Goal: Information Seeking & Learning: Learn about a topic

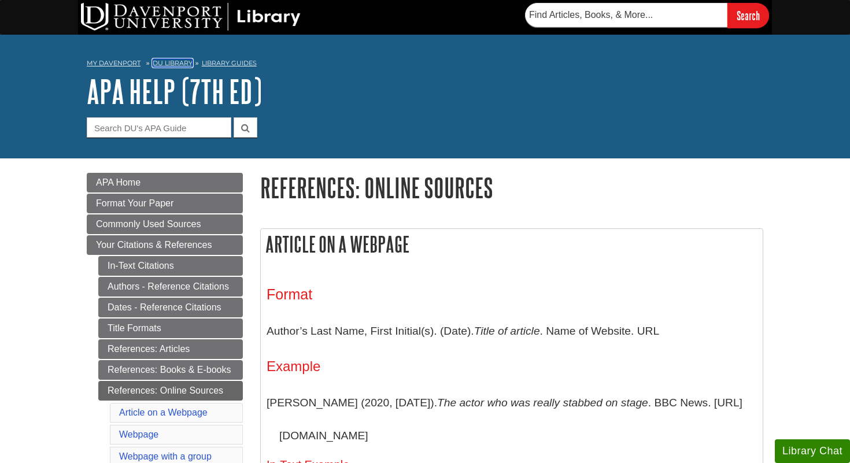
click at [175, 64] on link "DU Library" at bounding box center [173, 63] width 40 height 8
click at [176, 60] on link "DU Library" at bounding box center [173, 63] width 40 height 8
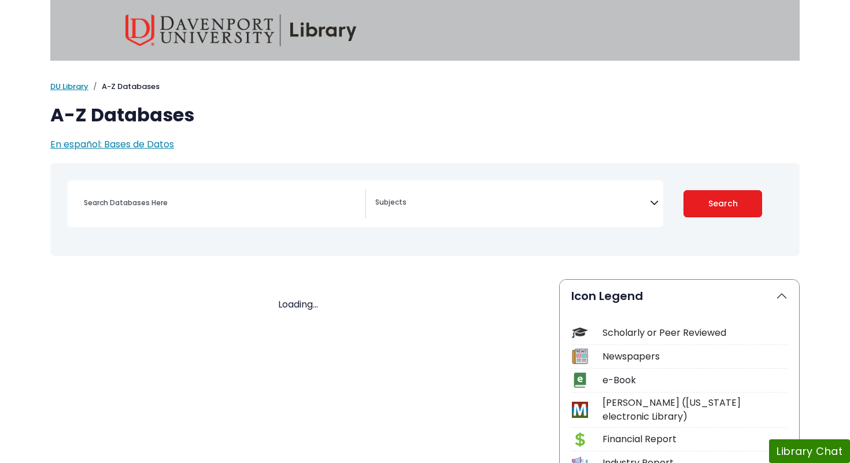
select select "Database Subject Filter"
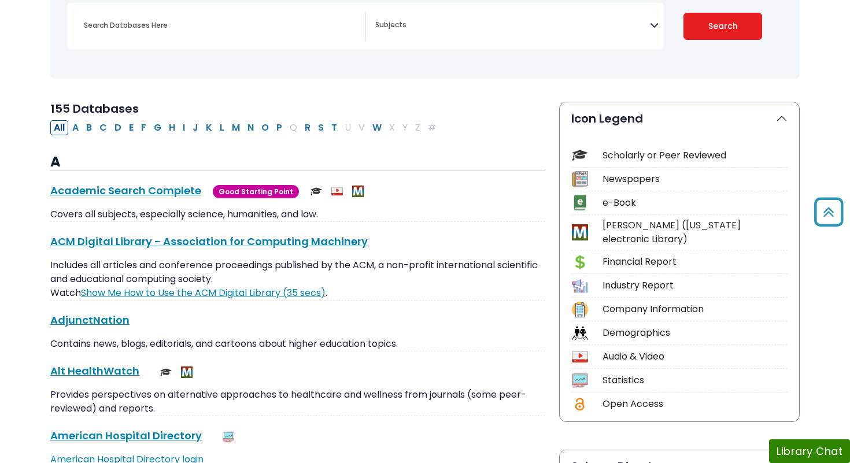
scroll to position [79, 0]
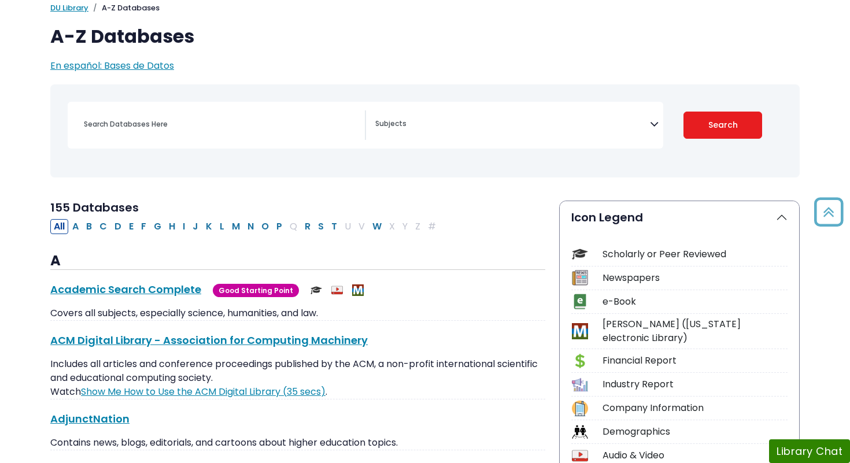
click at [202, 135] on div "Search filters" at bounding box center [221, 125] width 288 height 28
click at [191, 132] on input "Search database by title or keyword" at bounding box center [221, 124] width 288 height 17
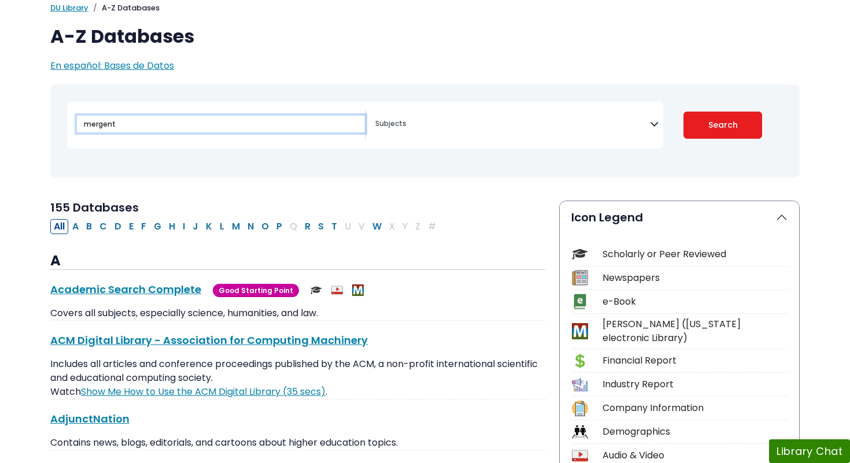
type input "mergent"
click at [684, 112] on button "Search" at bounding box center [723, 125] width 79 height 27
select select "Database Subject Filter"
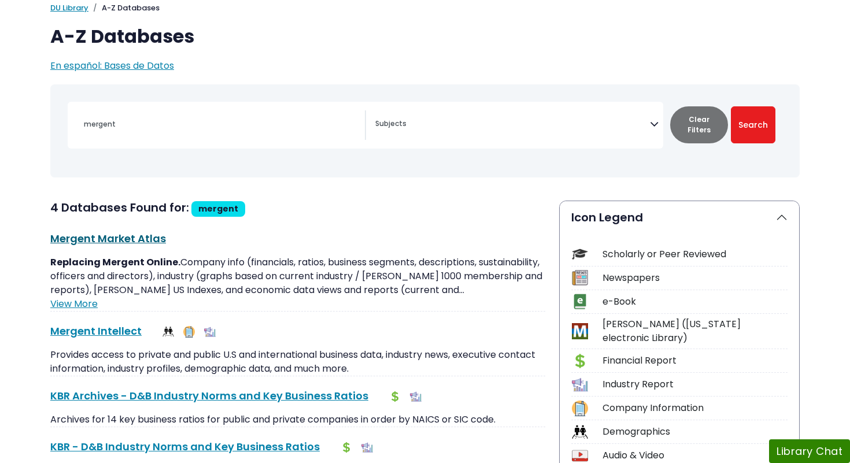
click at [148, 238] on link "Mergent Market Atlas This link opens in a new window" at bounding box center [108, 238] width 116 height 14
select select "Database Subject Filter"
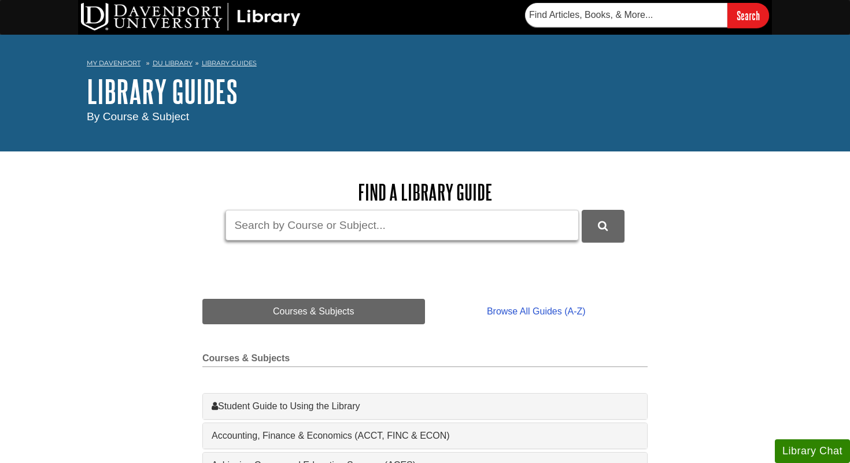
click at [276, 216] on input "Guide Search Terms" at bounding box center [402, 225] width 353 height 31
type input "marketing"
click at [582, 210] on button "DU Library Guides Search" at bounding box center [603, 226] width 43 height 32
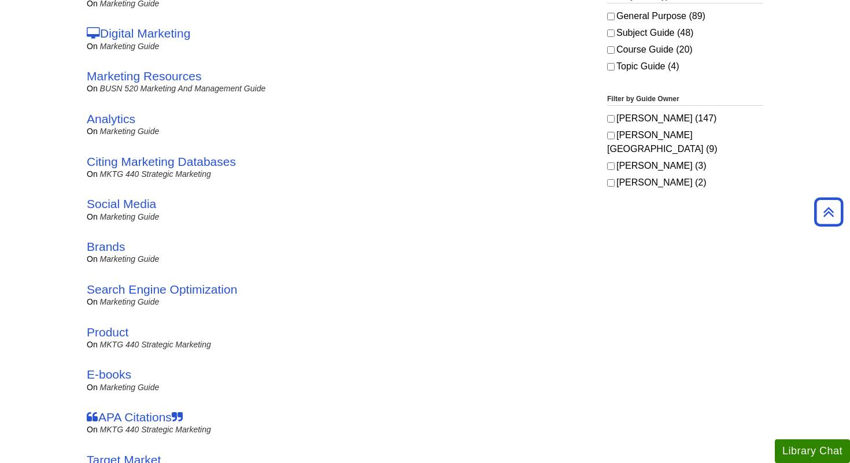
scroll to position [410, 0]
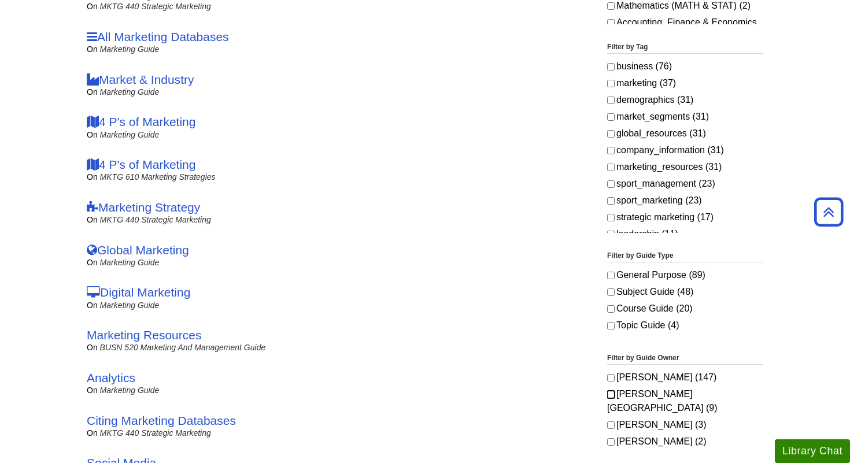
click at [610, 396] on input "[PERSON_NAME][GEOGRAPHIC_DATA] (9)" at bounding box center [611, 395] width 8 height 8
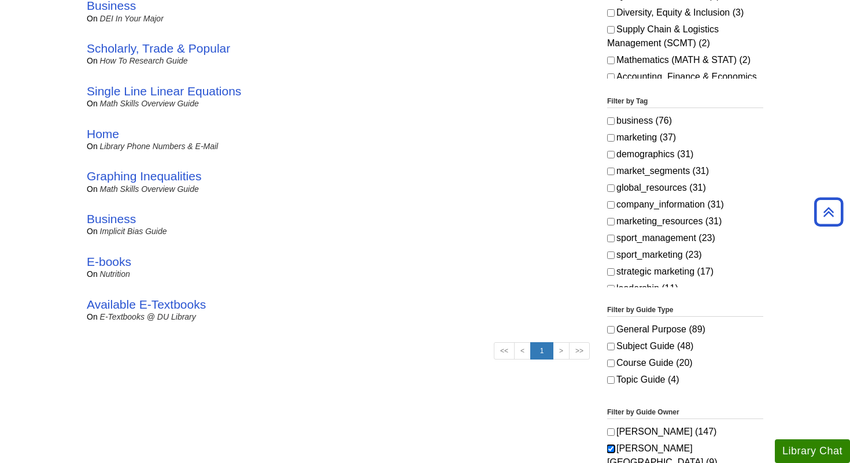
scroll to position [363, 0]
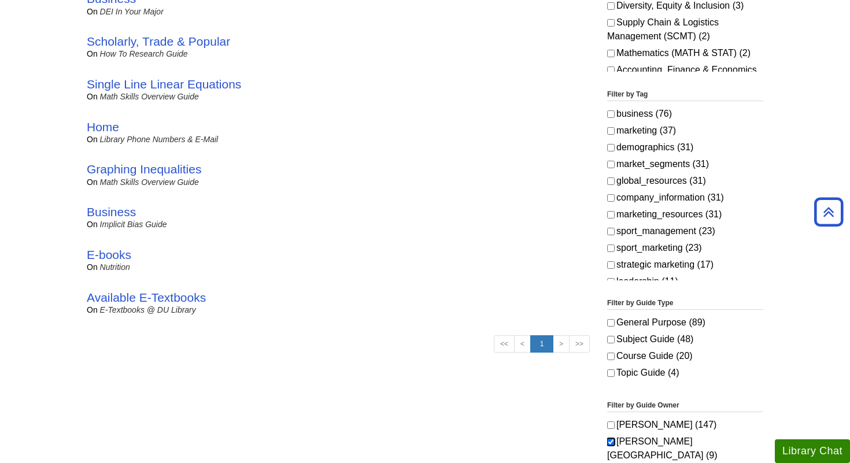
click at [613, 444] on input "Davenport University Library (9)" at bounding box center [611, 443] width 8 height 8
checkbox input "false"
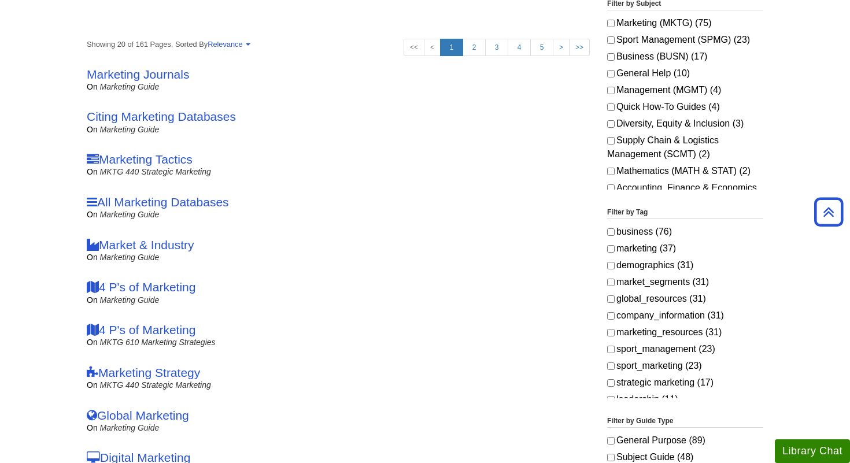
scroll to position [244, 0]
click at [197, 120] on link "Citing Marketing Databases" at bounding box center [161, 117] width 149 height 13
